Goal: Information Seeking & Learning: Find specific fact

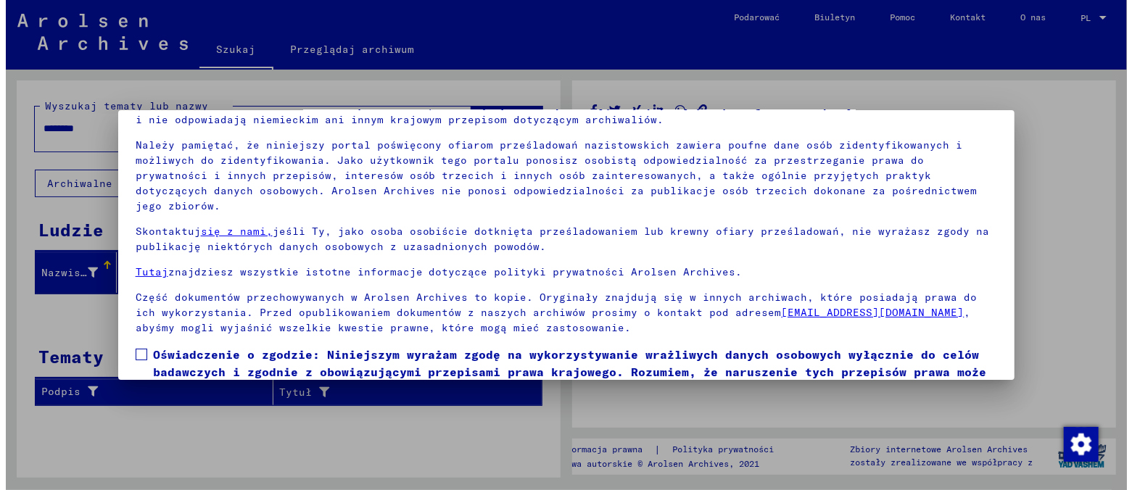
scroll to position [121, 0]
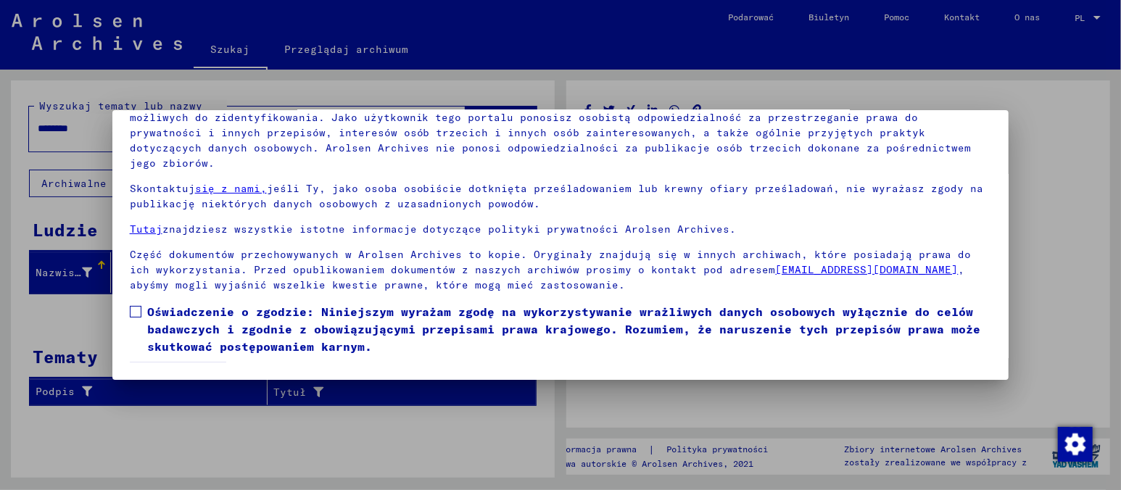
click at [132, 304] on label "Oświadczenie o zgodzie: Niniejszym wyrażam zgodę na wykorzystywanie wrażliwych …" at bounding box center [561, 329] width 862 height 52
click at [174, 370] on font "Zgadzam się" at bounding box center [178, 376] width 72 height 13
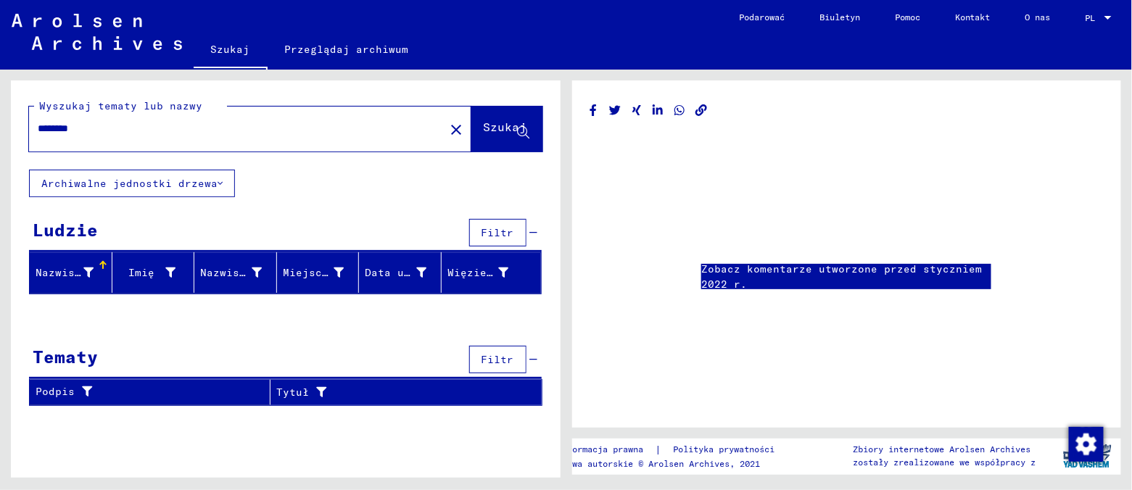
click at [60, 270] on font "Nazwisko" at bounding box center [62, 272] width 52 height 13
click at [93, 265] on div at bounding box center [88, 272] width 10 height 15
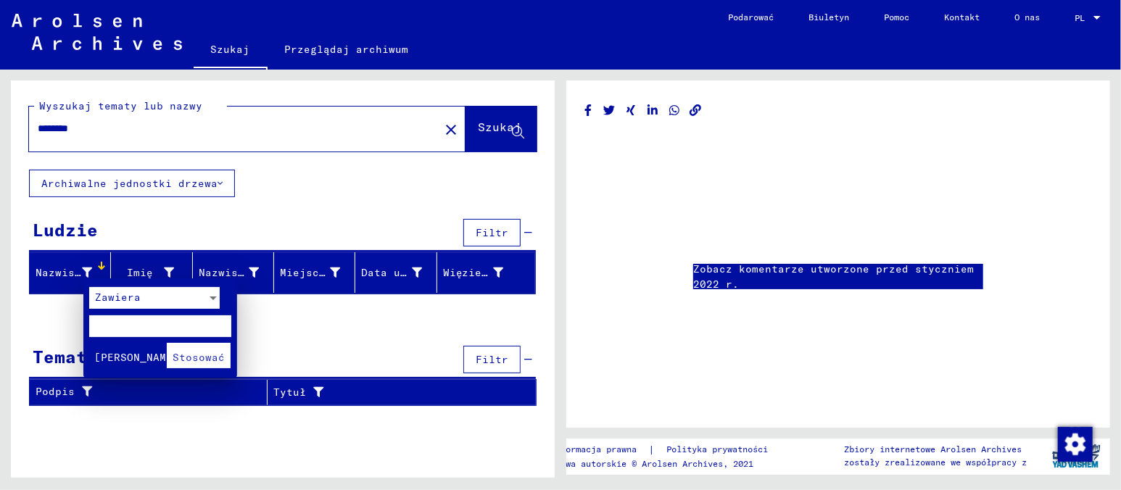
click at [141, 117] on div at bounding box center [560, 245] width 1121 height 490
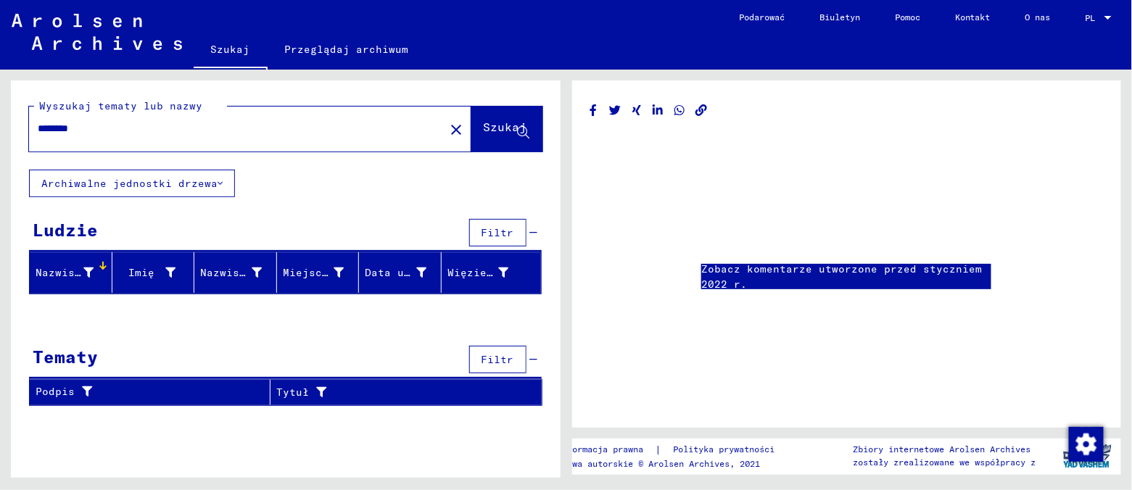
drag, startPoint x: 103, startPoint y: 131, endPoint x: 14, endPoint y: 127, distance: 89.3
click at [14, 127] on div "Wyszukaj tematy lub nazwy ******** close Szukaj" at bounding box center [286, 125] width 550 height 89
type input "*"
type input "**********"
click at [519, 132] on icon at bounding box center [524, 133] width 12 height 12
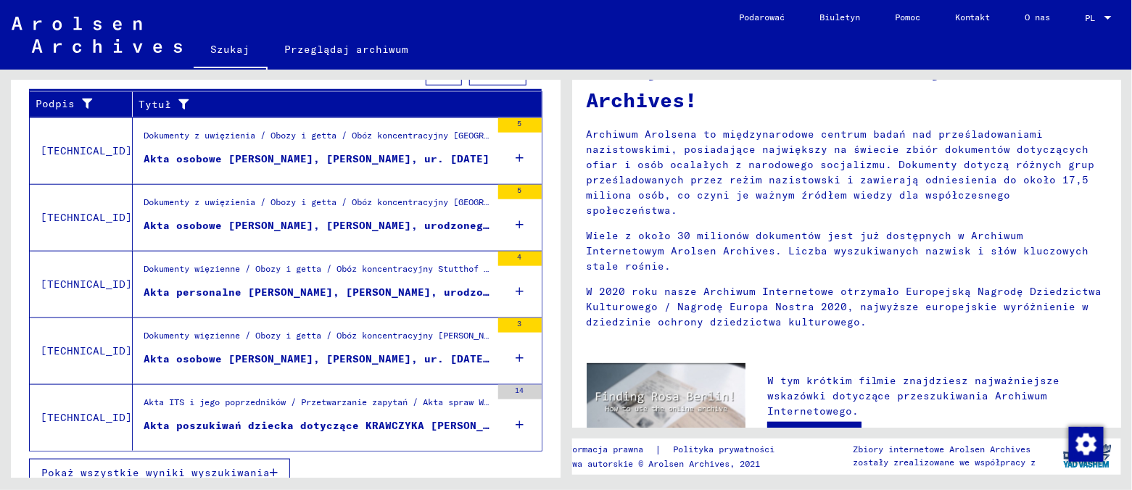
scroll to position [516, 0]
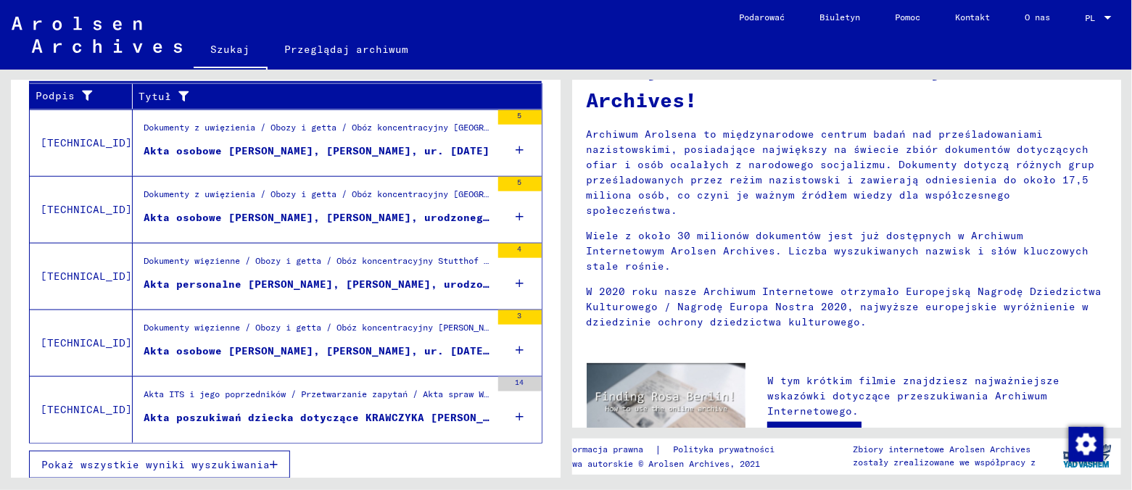
click at [192, 458] on font "Pokaż wszystkie wyniki wyszukiwania" at bounding box center [155, 464] width 229 height 13
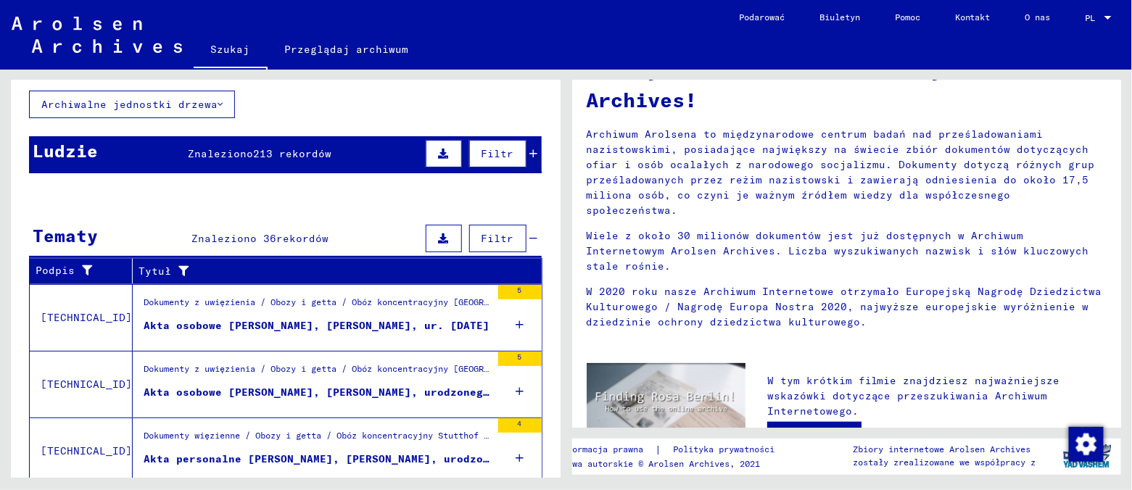
scroll to position [0, 0]
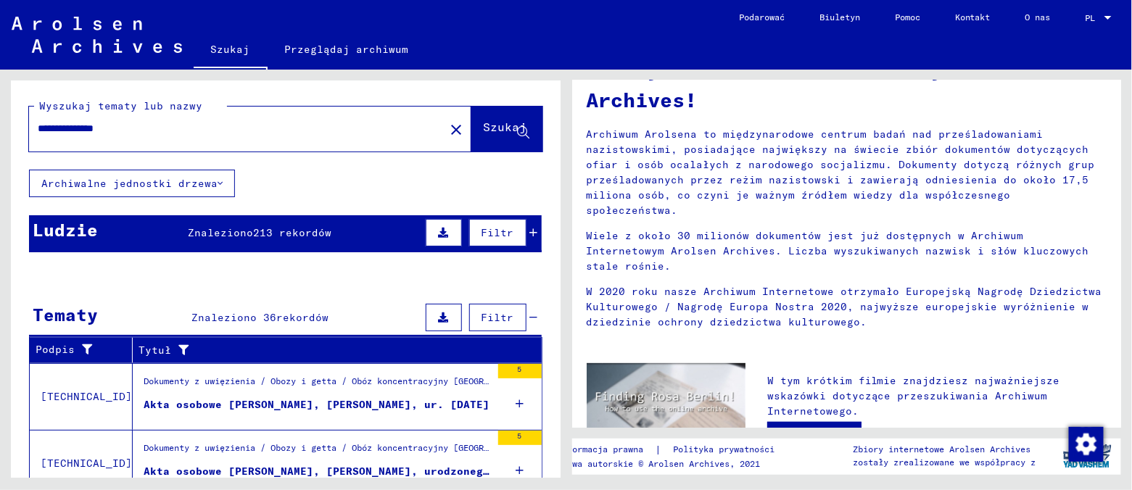
click at [259, 229] on font "213 rekordów" at bounding box center [292, 232] width 78 height 13
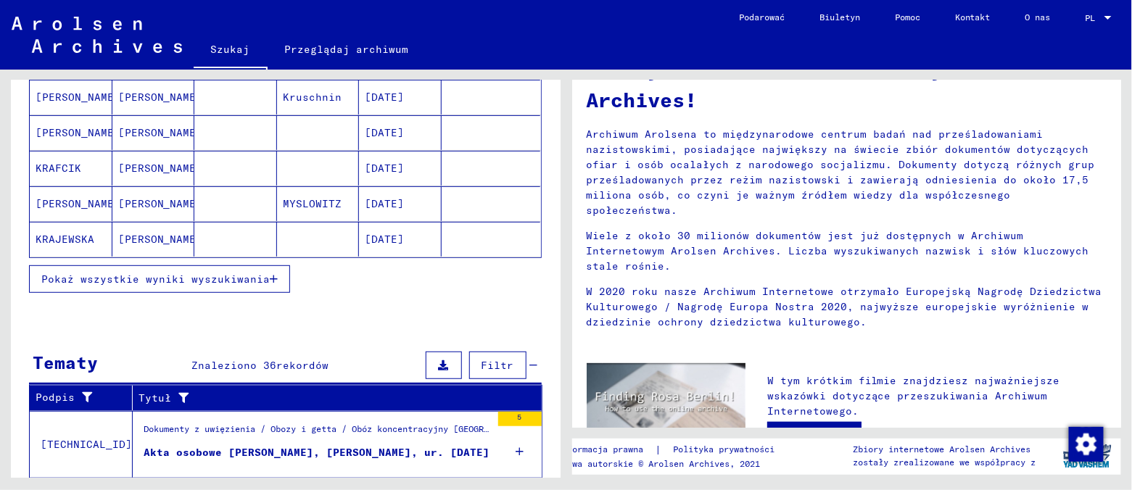
scroll to position [217, 0]
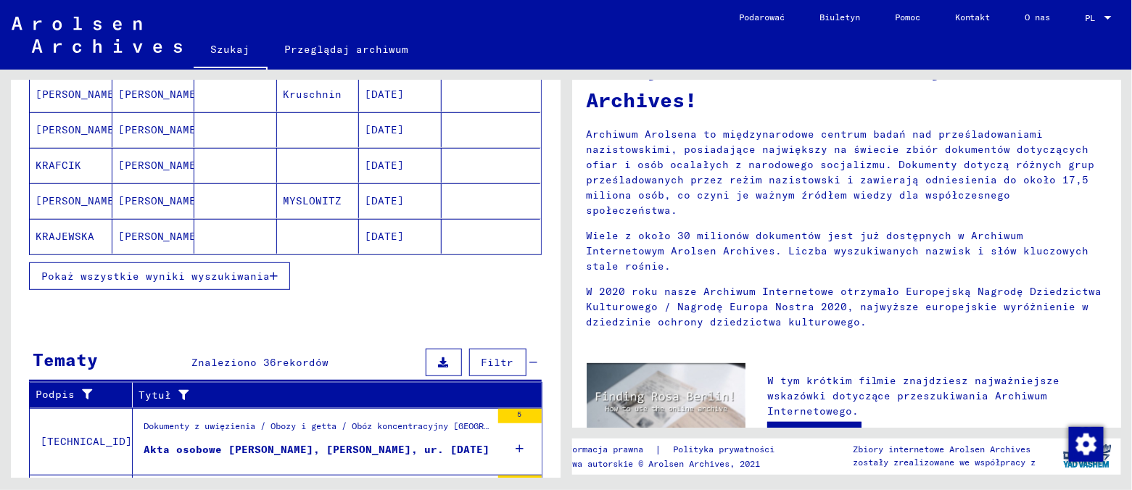
click at [197, 272] on font "Pokaż wszystkie wyniki wyszukiwania" at bounding box center [155, 276] width 229 height 13
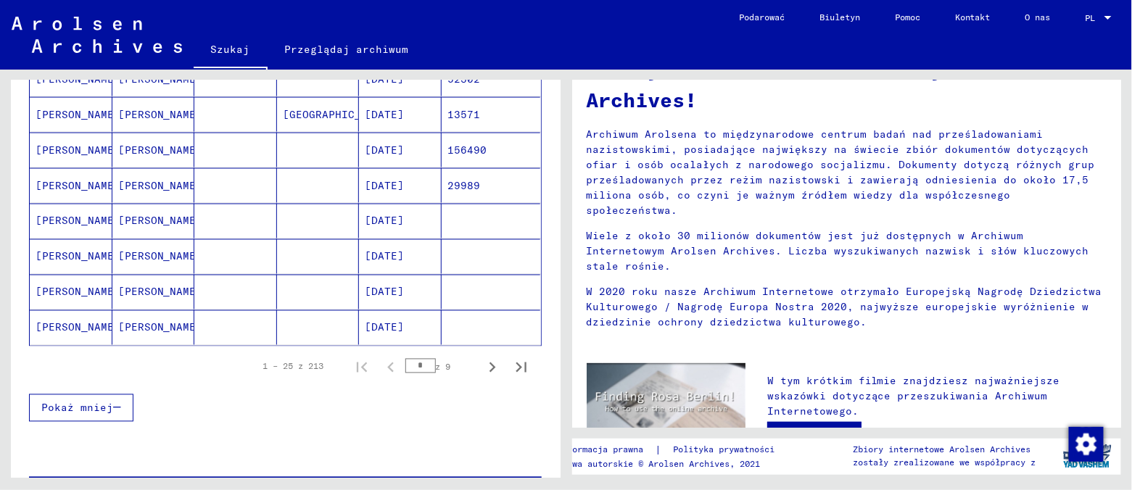
scroll to position [766, 0]
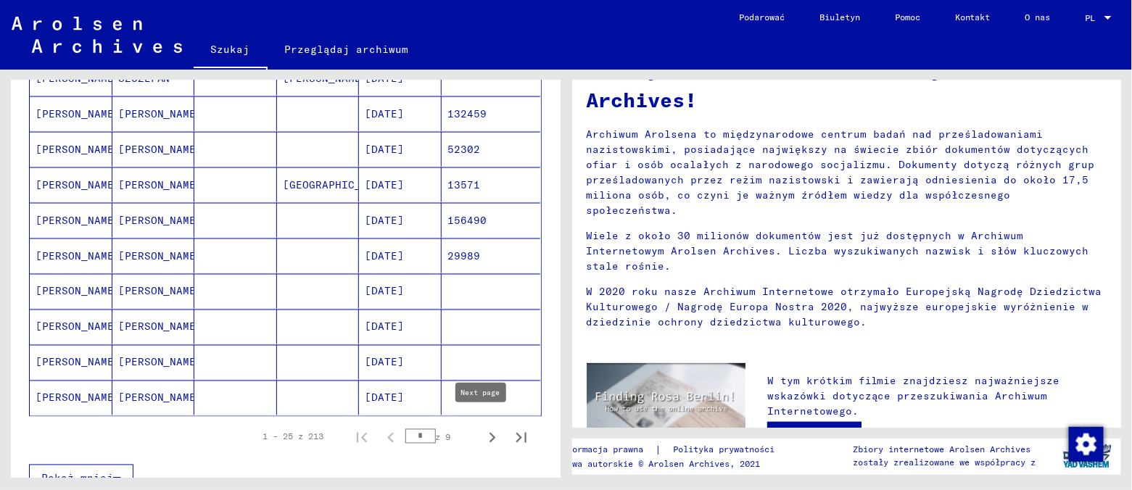
click at [482, 428] on icon "Następna strona" at bounding box center [492, 438] width 20 height 20
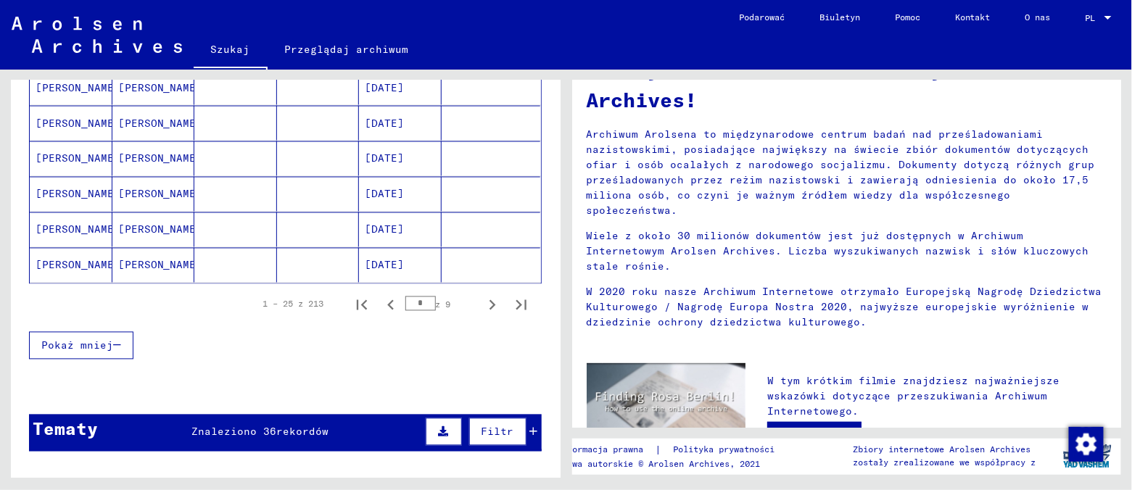
scroll to position [818, 0]
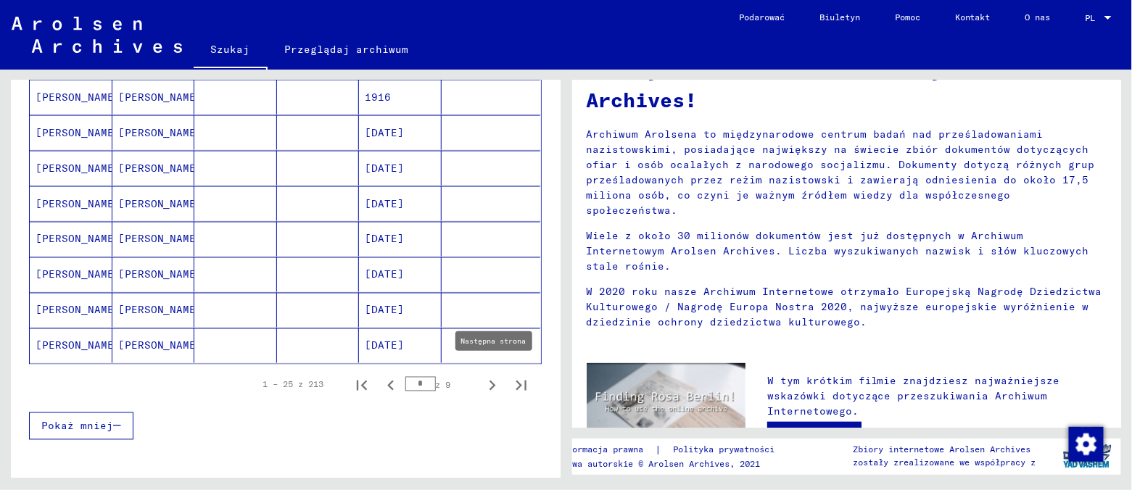
click at [482, 376] on icon "Następna strona" at bounding box center [492, 386] width 20 height 20
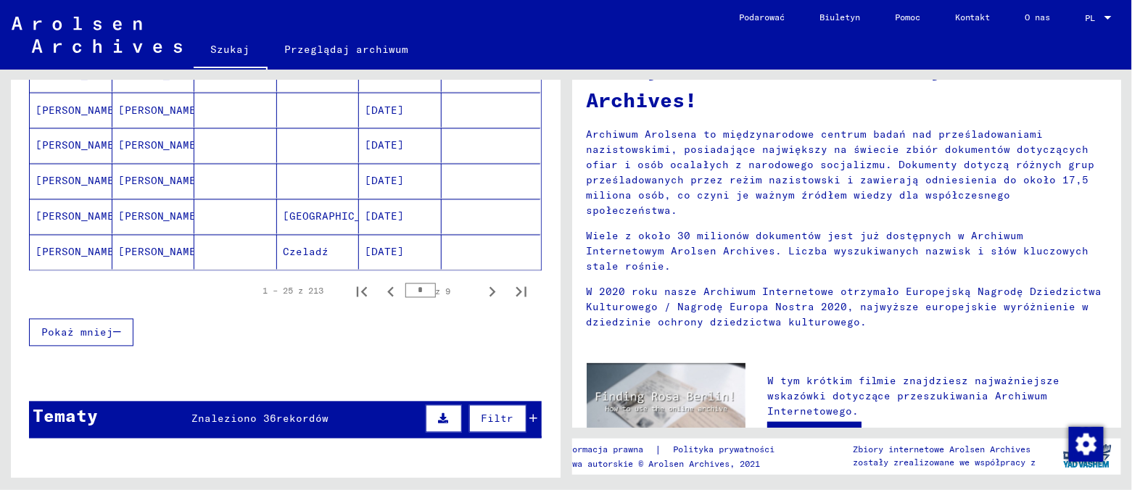
scroll to position [891, 0]
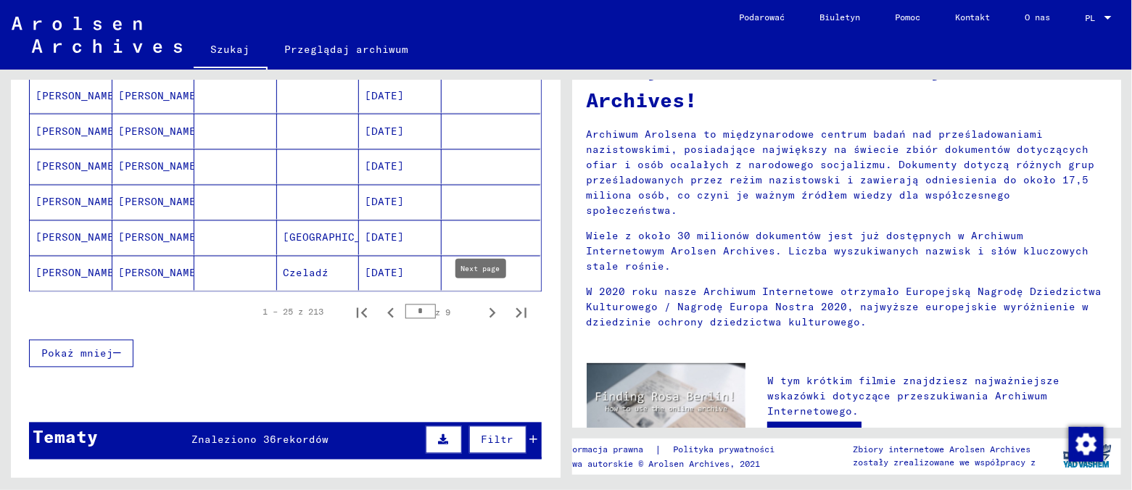
click at [482, 304] on icon "Następna strona" at bounding box center [492, 313] width 20 height 20
type input "*"
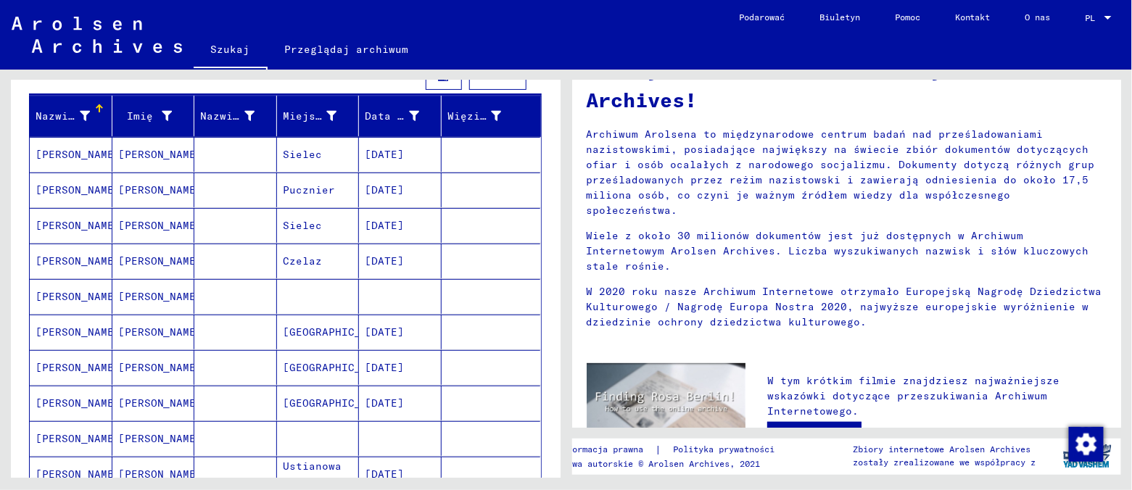
scroll to position [139, 0]
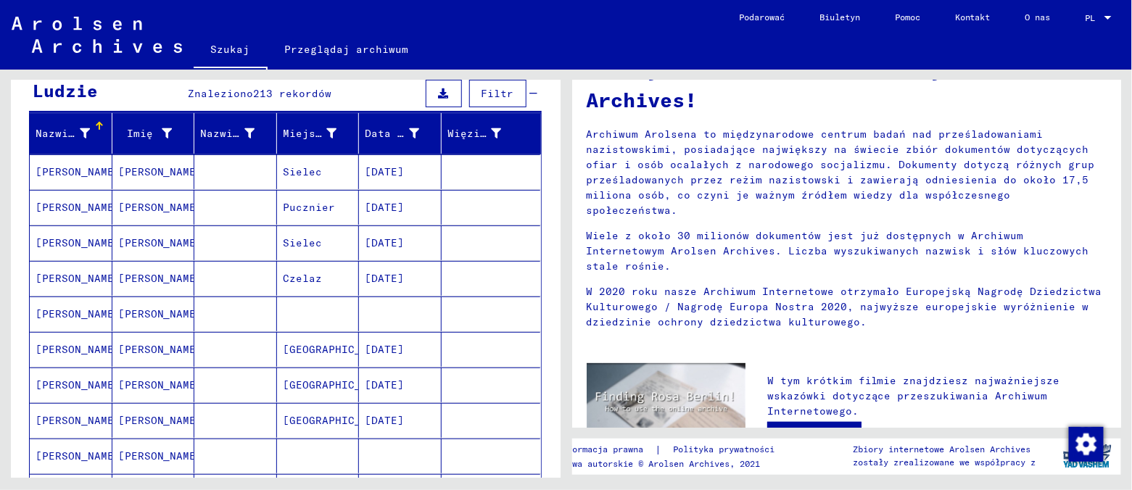
click at [44, 203] on font "[PERSON_NAME]" at bounding box center [78, 207] width 85 height 13
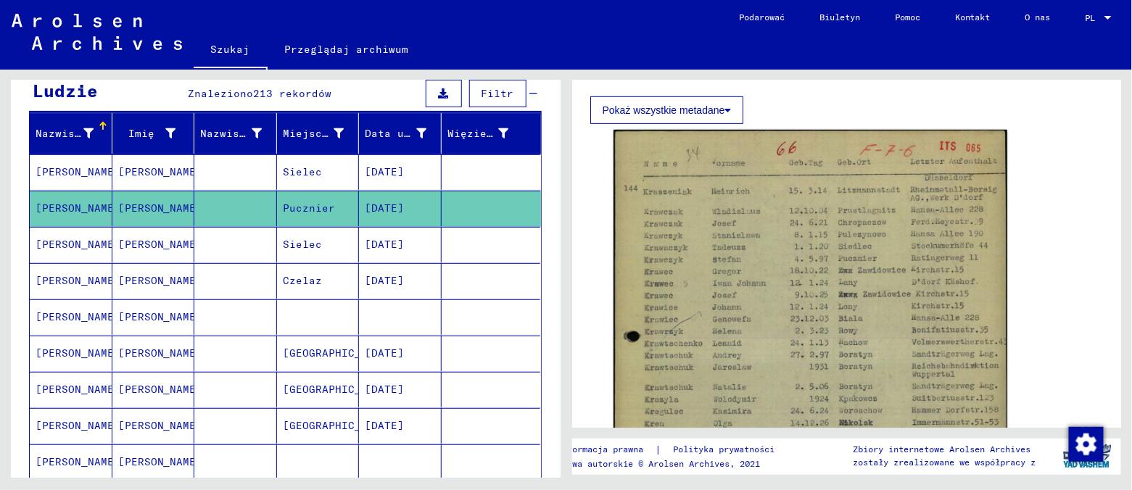
scroll to position [289, 0]
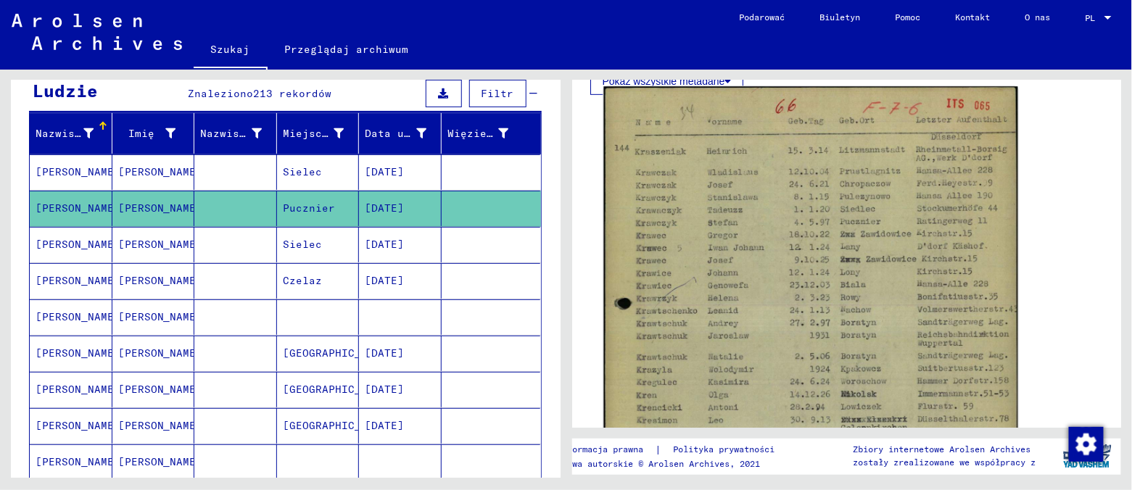
click at [789, 264] on img at bounding box center [811, 380] width 414 height 586
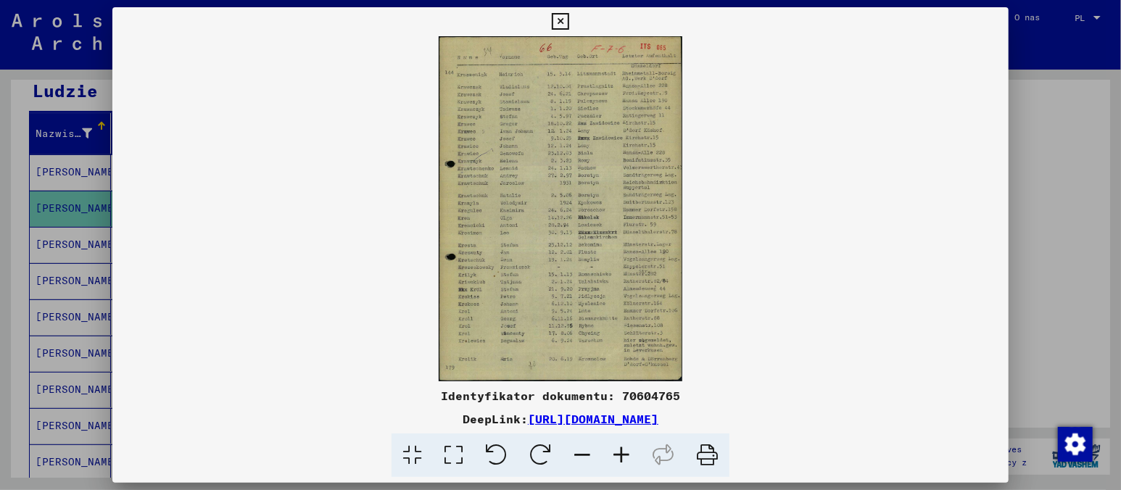
click at [533, 204] on img at bounding box center [560, 208] width 897 height 345
click at [411, 455] on icon at bounding box center [412, 456] width 41 height 44
click at [618, 456] on icon at bounding box center [621, 456] width 39 height 44
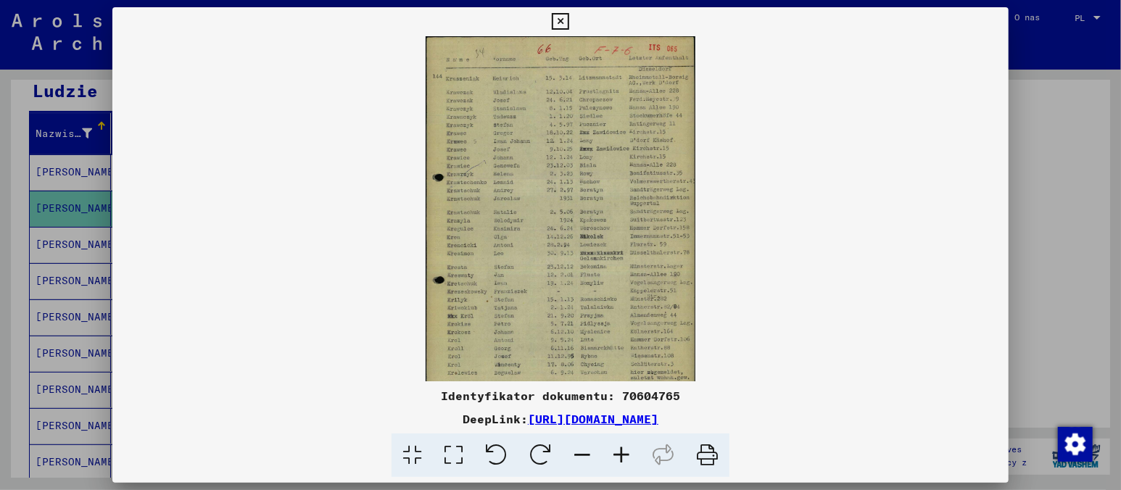
click at [618, 456] on icon at bounding box center [621, 456] width 39 height 44
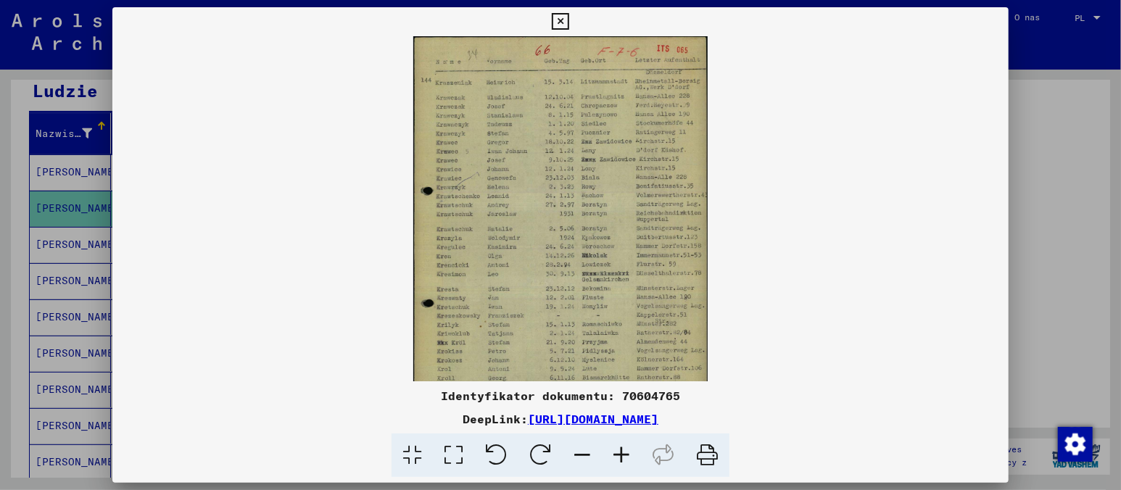
click at [618, 456] on icon at bounding box center [621, 456] width 39 height 44
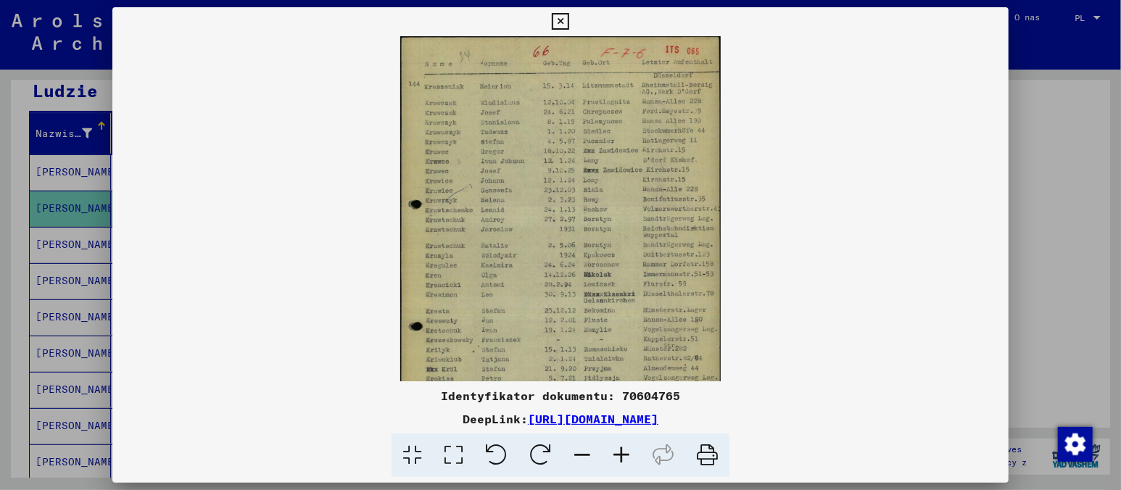
click at [618, 456] on icon at bounding box center [621, 456] width 39 height 44
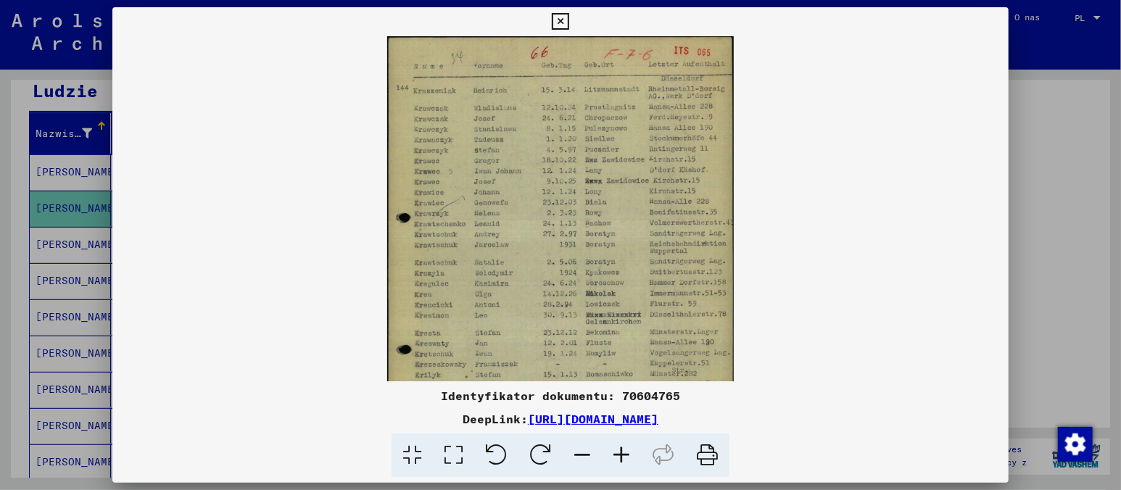
drag, startPoint x: 559, startPoint y: 197, endPoint x: 708, endPoint y: 456, distance: 298.6
click at [708, 456] on icon at bounding box center [708, 456] width 44 height 44
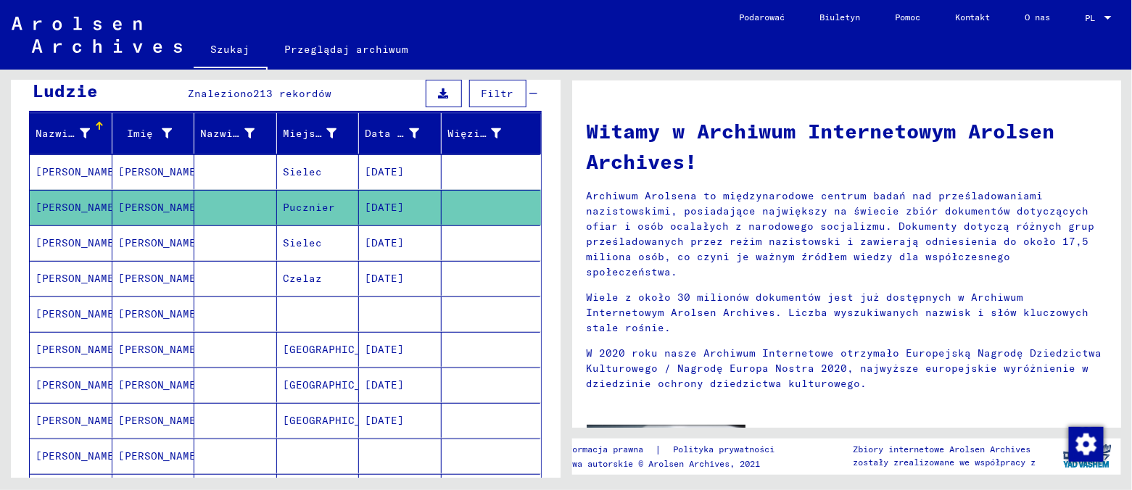
click at [458, 210] on mat-cell at bounding box center [491, 207] width 99 height 35
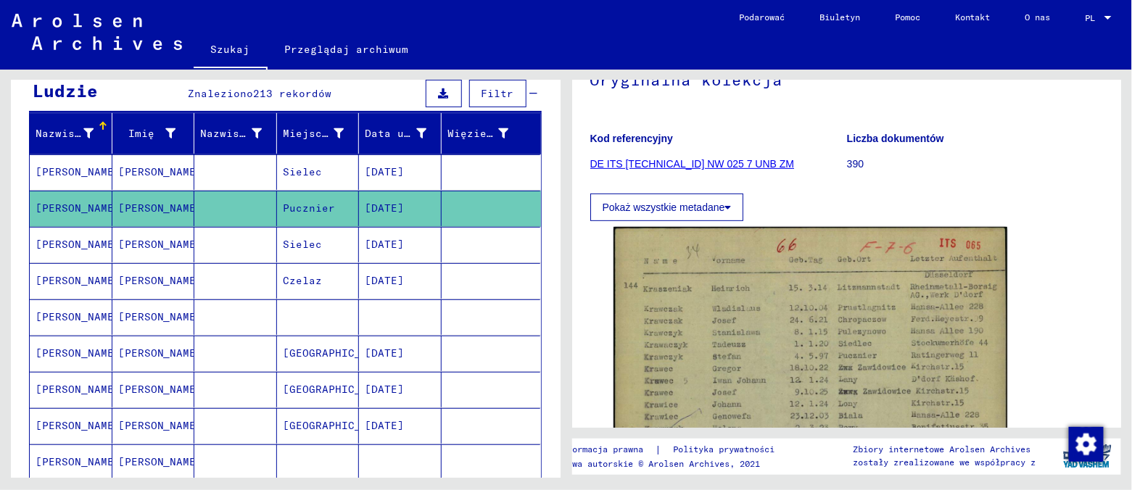
scroll to position [178, 0]
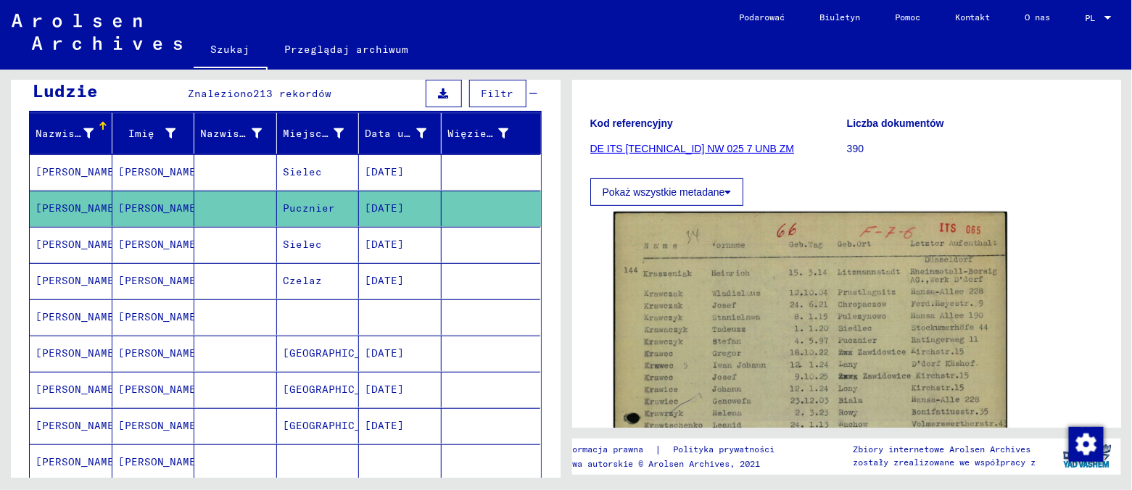
click at [700, 186] on font "Pokaż wszystkie metadane" at bounding box center [664, 192] width 123 height 12
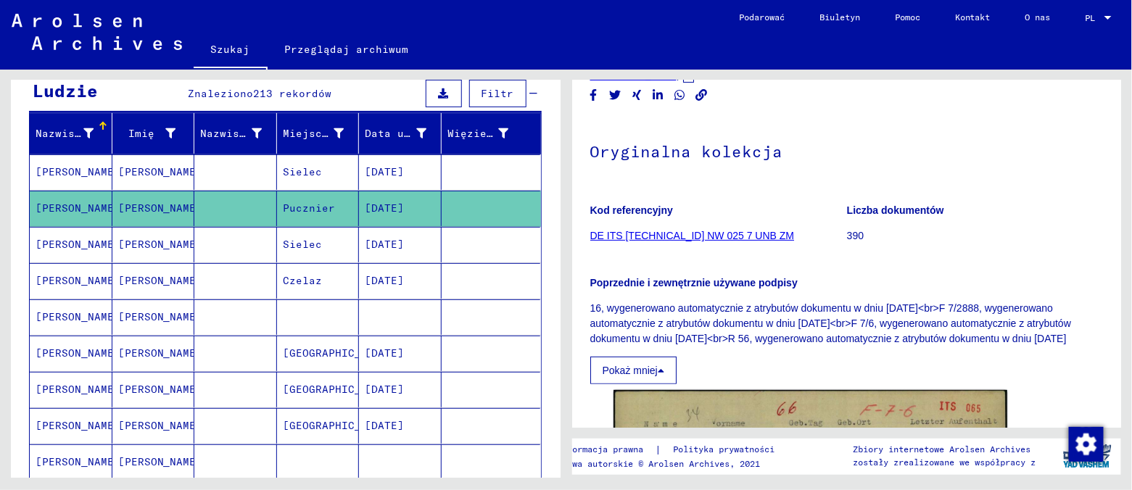
scroll to position [81, 0]
